Goal: Check status

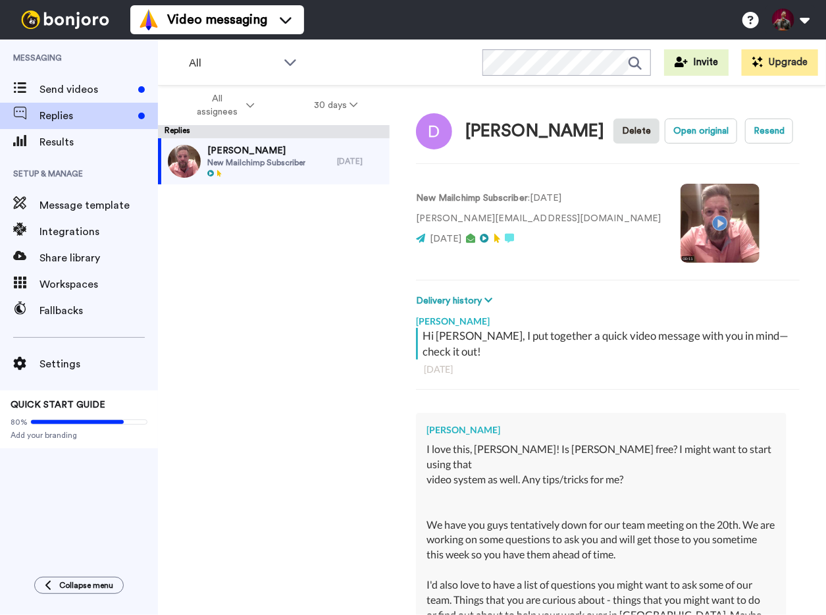
click at [264, 101] on button "All assignees" at bounding box center [223, 105] width 124 height 37
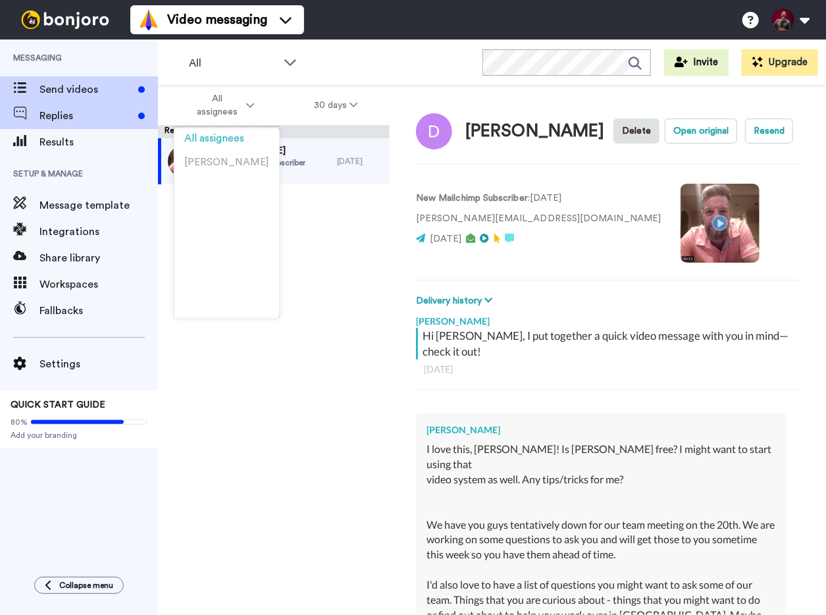
type textarea "x"
click at [57, 88] on span "Send videos" at bounding box center [86, 90] width 93 height 16
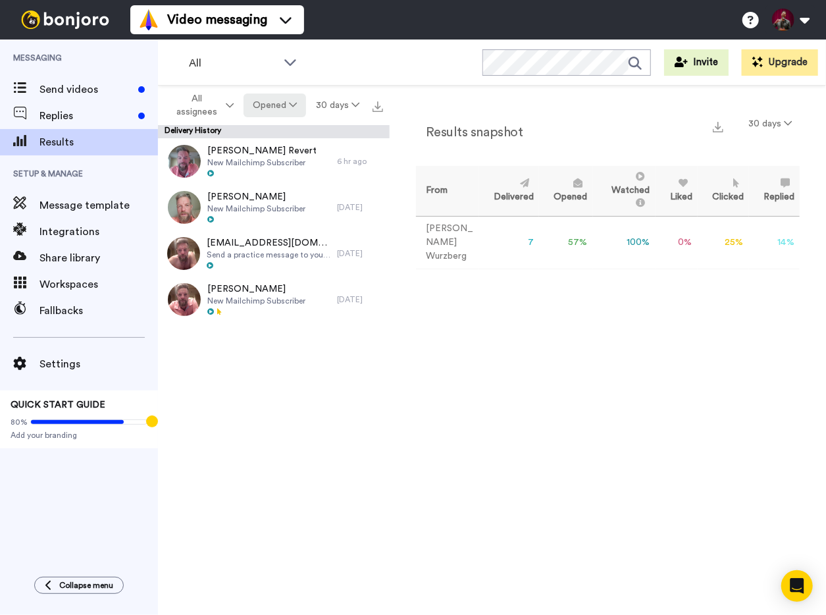
click at [290, 109] on button "Opened" at bounding box center [275, 105] width 63 height 24
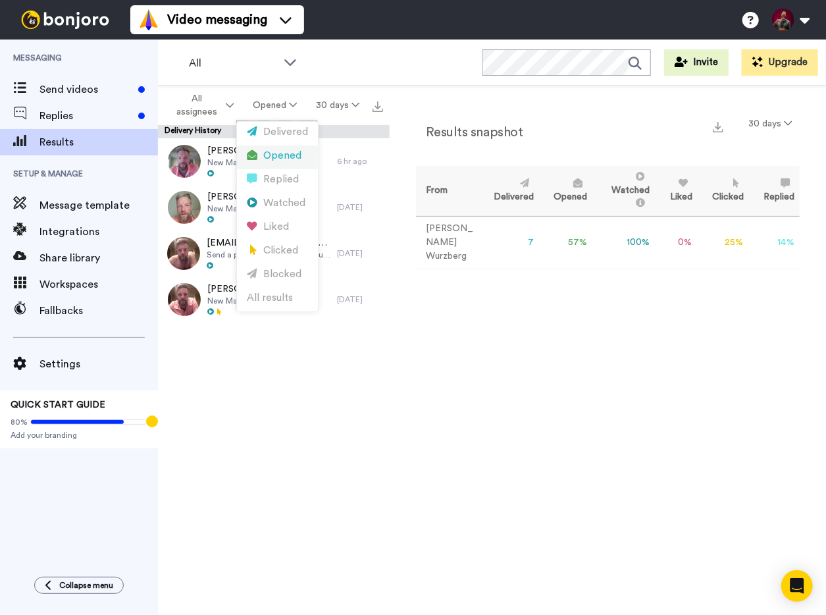
click at [286, 157] on div "Opened" at bounding box center [277, 156] width 61 height 14
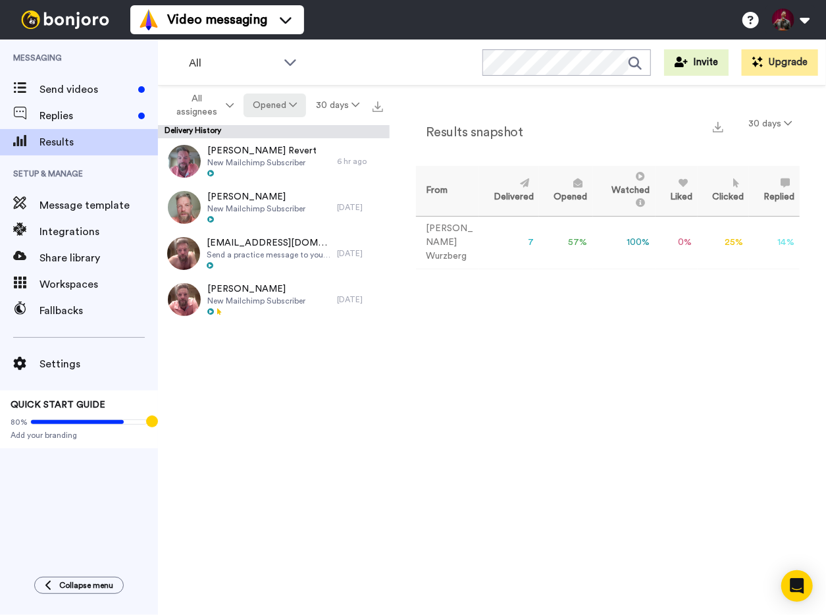
click at [273, 105] on button "Opened" at bounding box center [275, 105] width 63 height 24
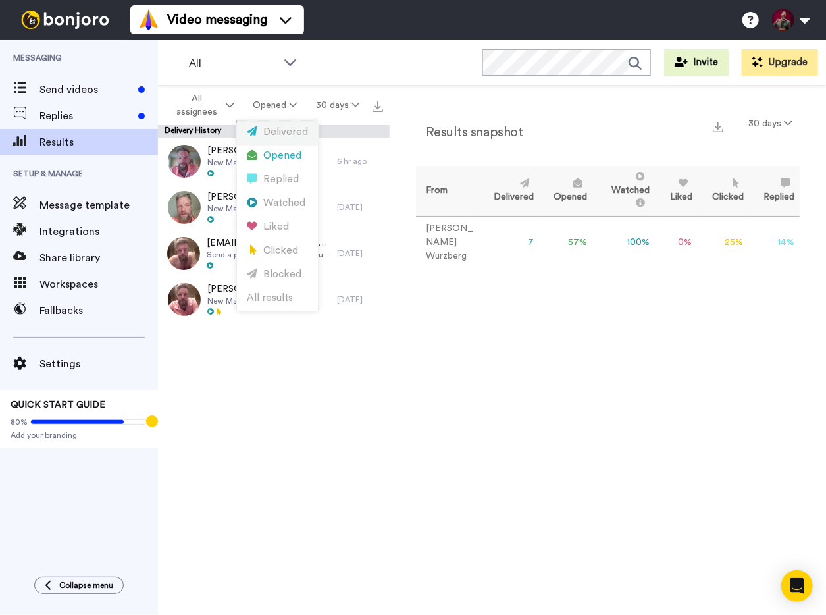
click at [275, 130] on div "Delivered" at bounding box center [277, 132] width 61 height 14
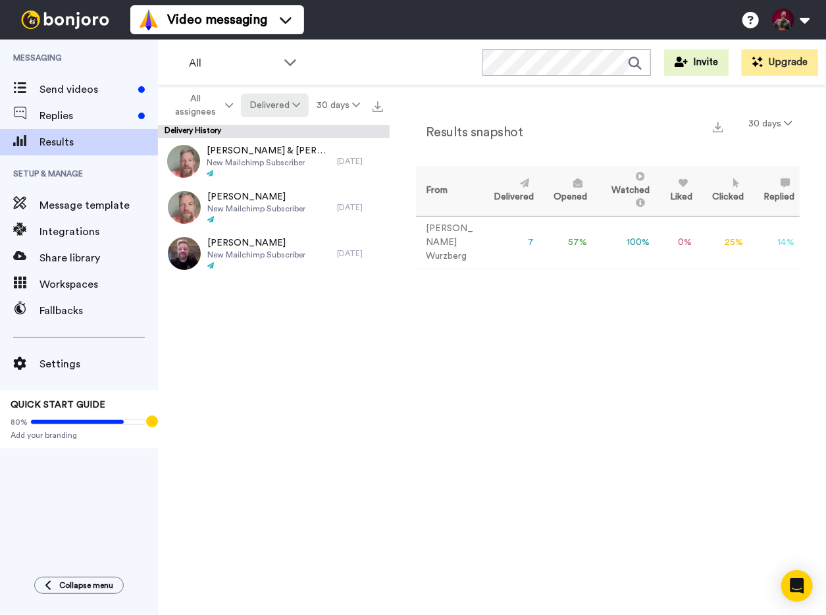
click at [280, 105] on button "Delivered" at bounding box center [274, 105] width 67 height 24
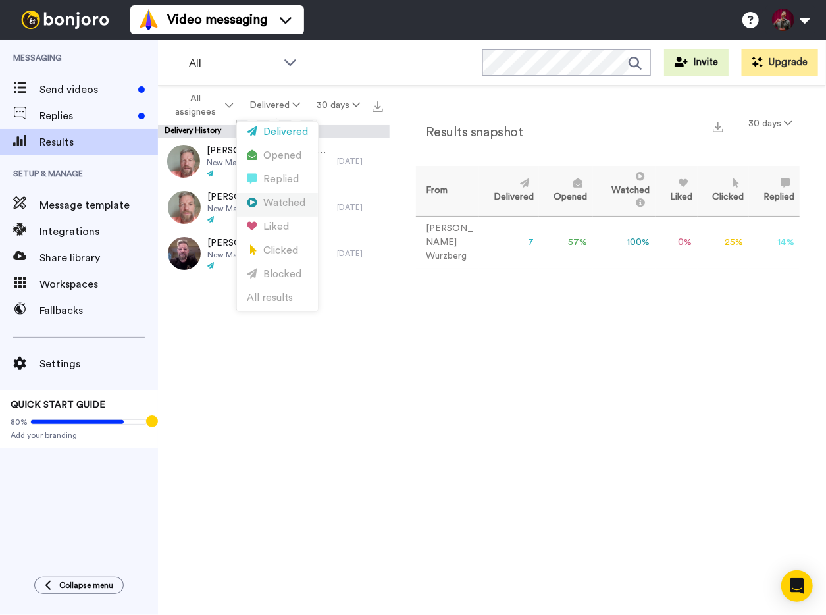
click at [280, 203] on div "Watched" at bounding box center [277, 203] width 61 height 14
